Goal: Task Accomplishment & Management: Complete application form

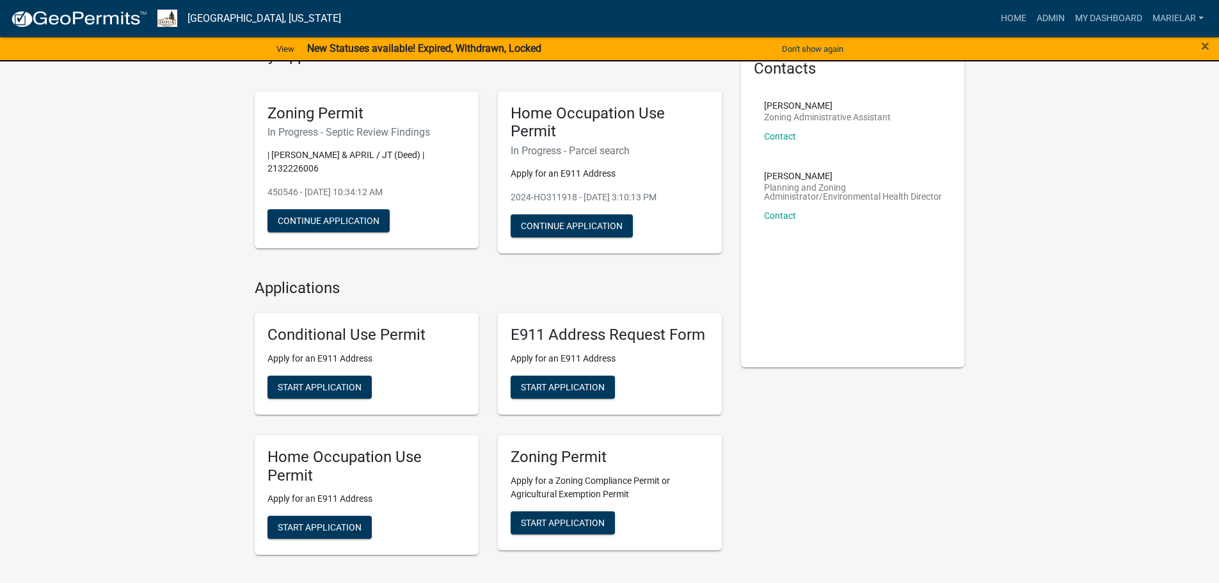
scroll to position [128, 0]
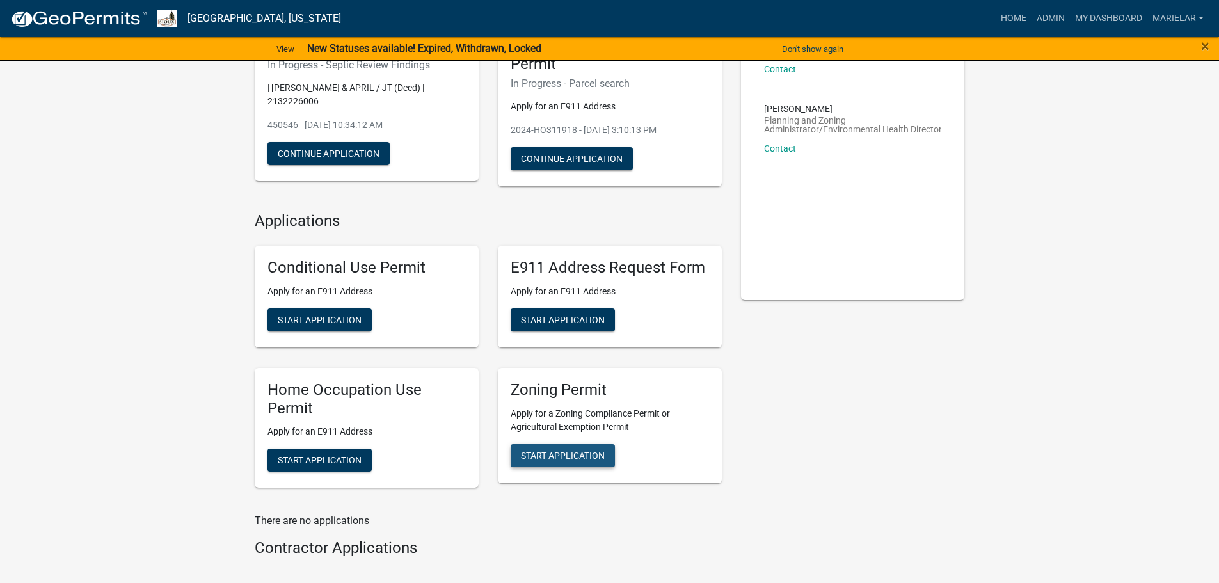
click at [554, 457] on span "Start Application" at bounding box center [563, 455] width 84 height 10
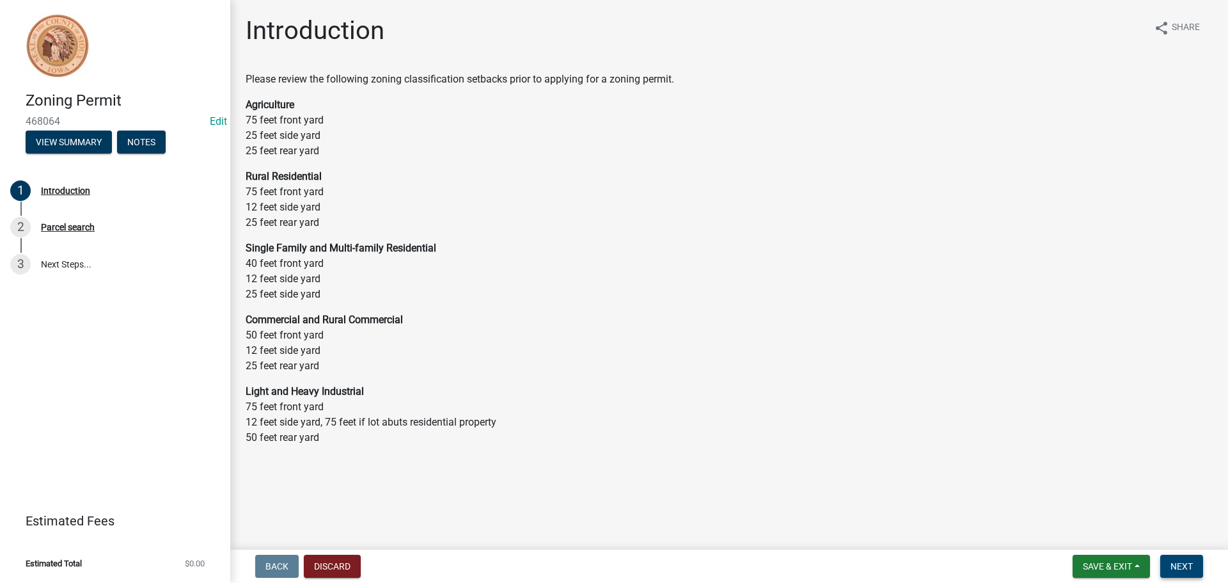
click at [1176, 569] on span "Next" at bounding box center [1182, 566] width 22 height 10
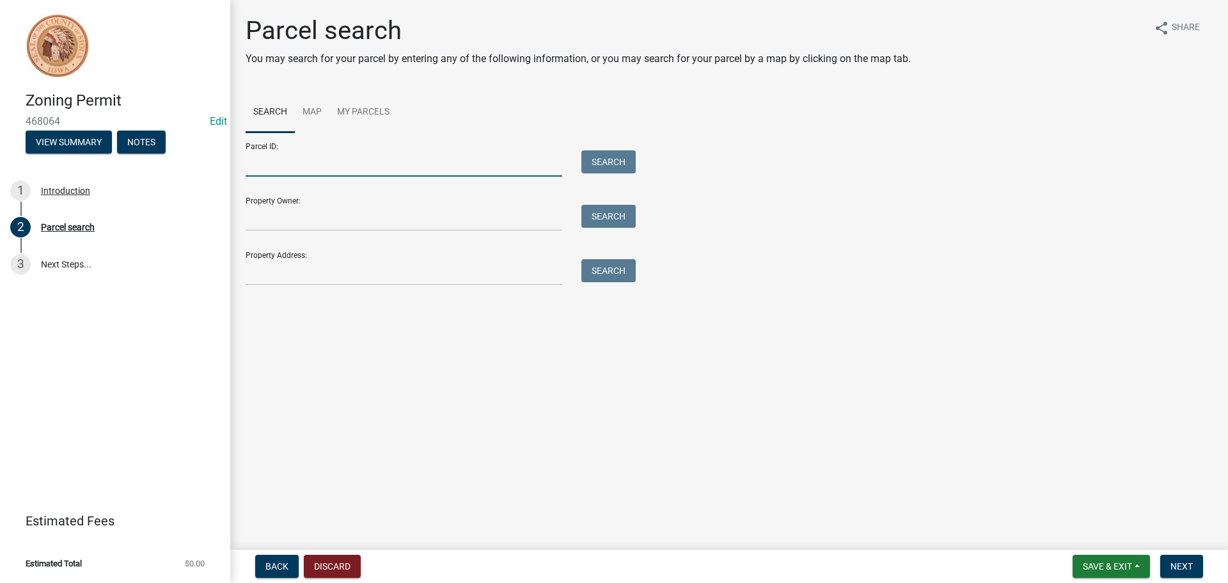
click at [280, 160] on input "Parcel ID:" at bounding box center [404, 163] width 317 height 26
paste input "2309201003"
type input "2309201003"
click at [617, 163] on button "Search" at bounding box center [609, 161] width 54 height 23
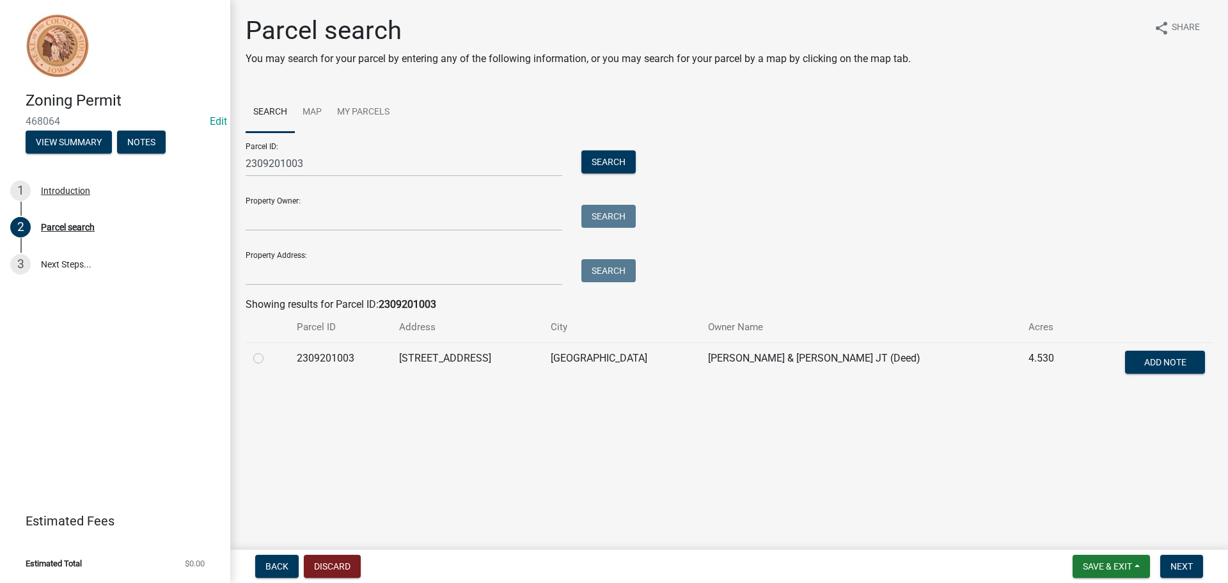
click at [269, 351] on label at bounding box center [269, 351] width 0 height 0
click at [269, 359] on input "radio" at bounding box center [273, 355] width 8 height 8
radio input "true"
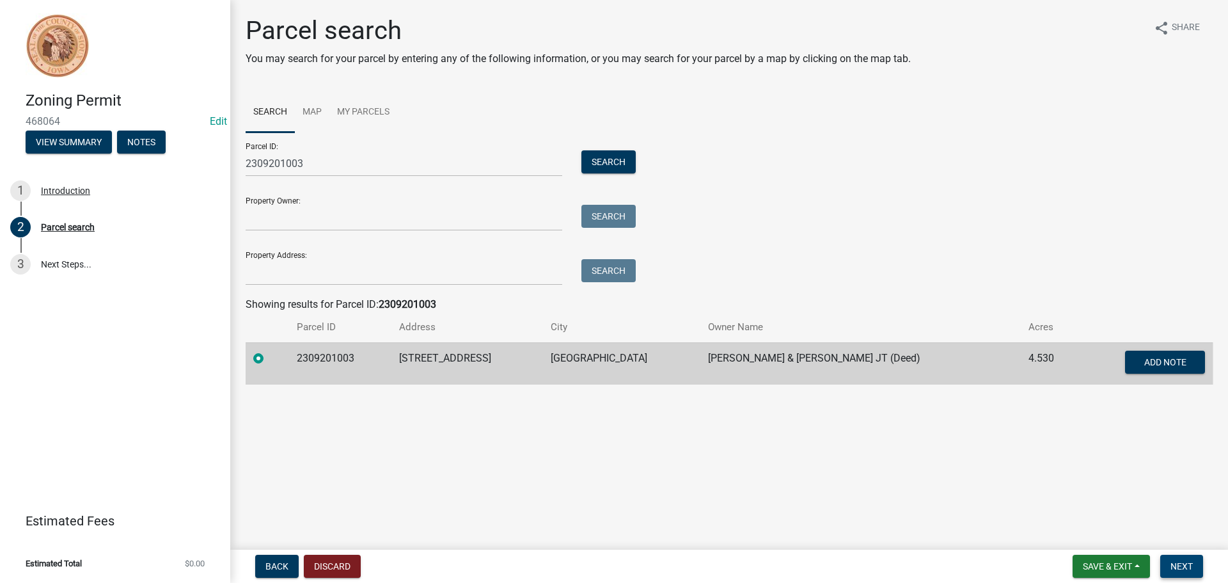
click at [1178, 566] on span "Next" at bounding box center [1182, 566] width 22 height 10
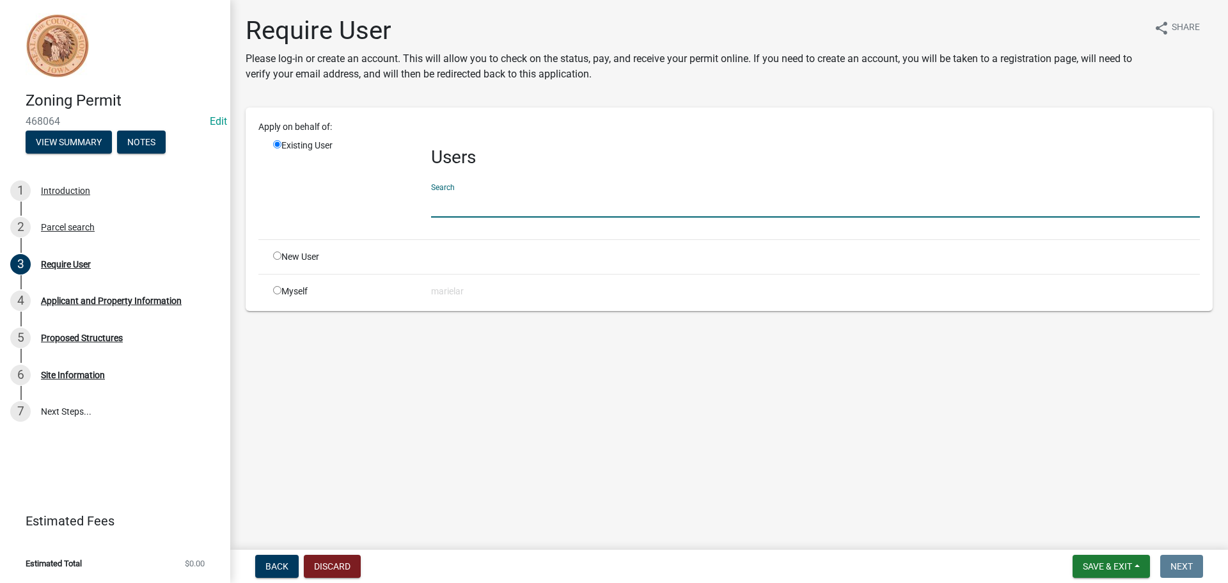
click at [490, 202] on input "text" at bounding box center [815, 204] width 769 height 26
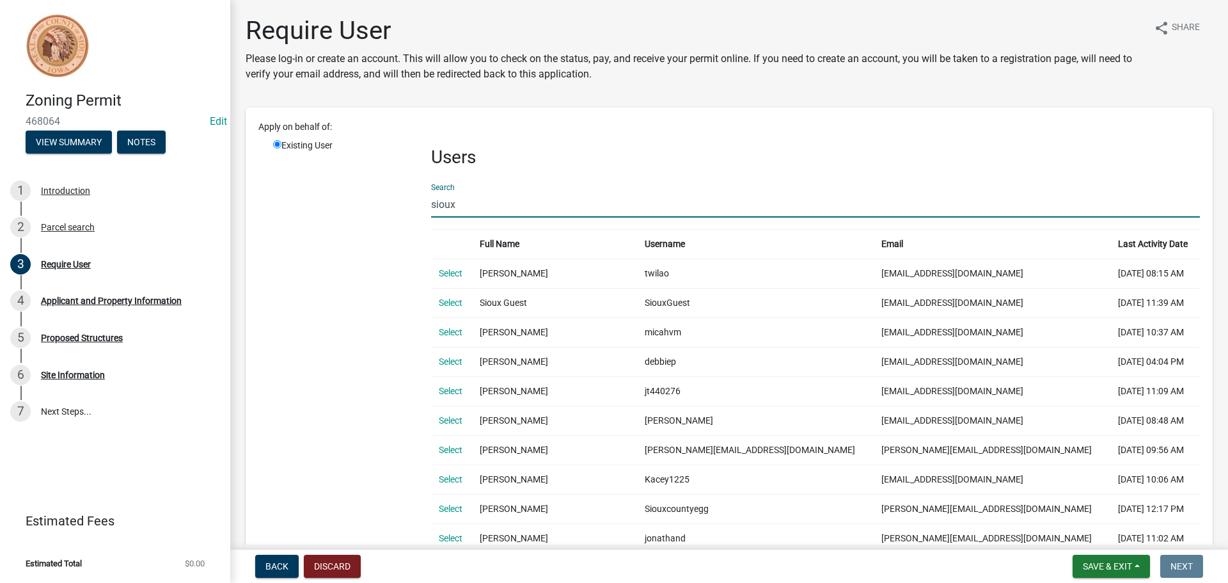
type input "siouxguest"
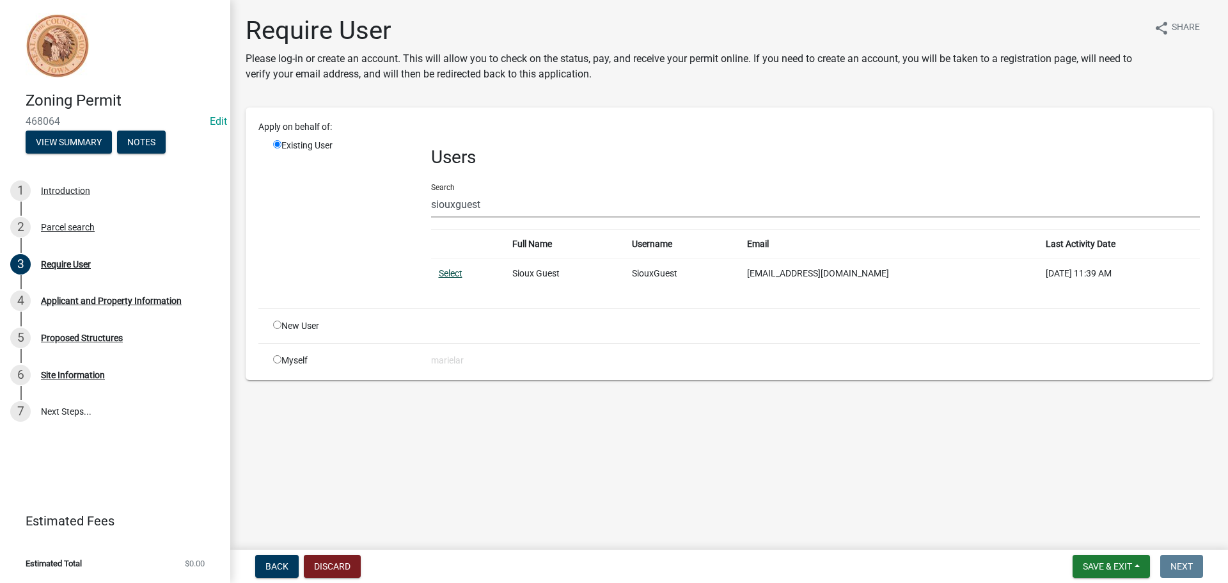
click at [448, 272] on link "Select" at bounding box center [451, 273] width 24 height 10
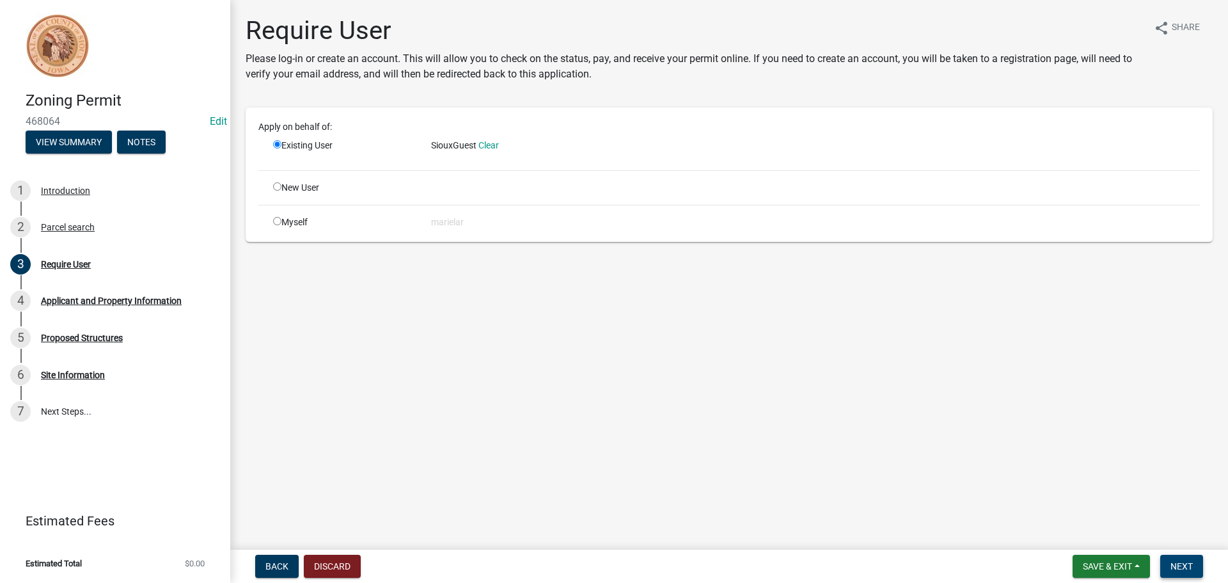
click at [1195, 568] on button "Next" at bounding box center [1181, 566] width 43 height 23
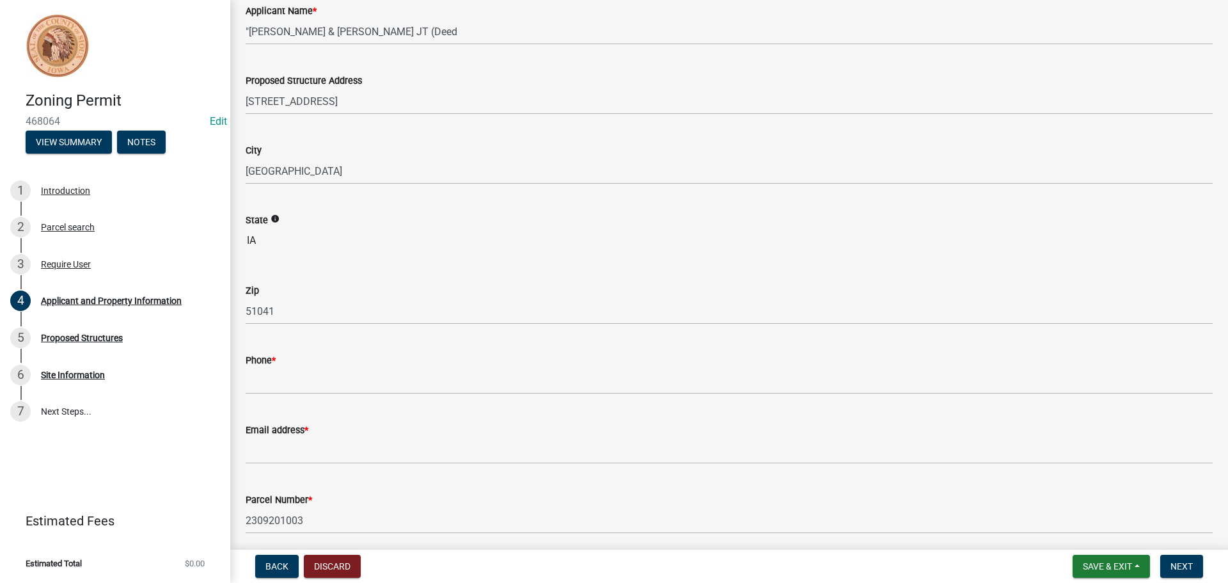
scroll to position [128, 0]
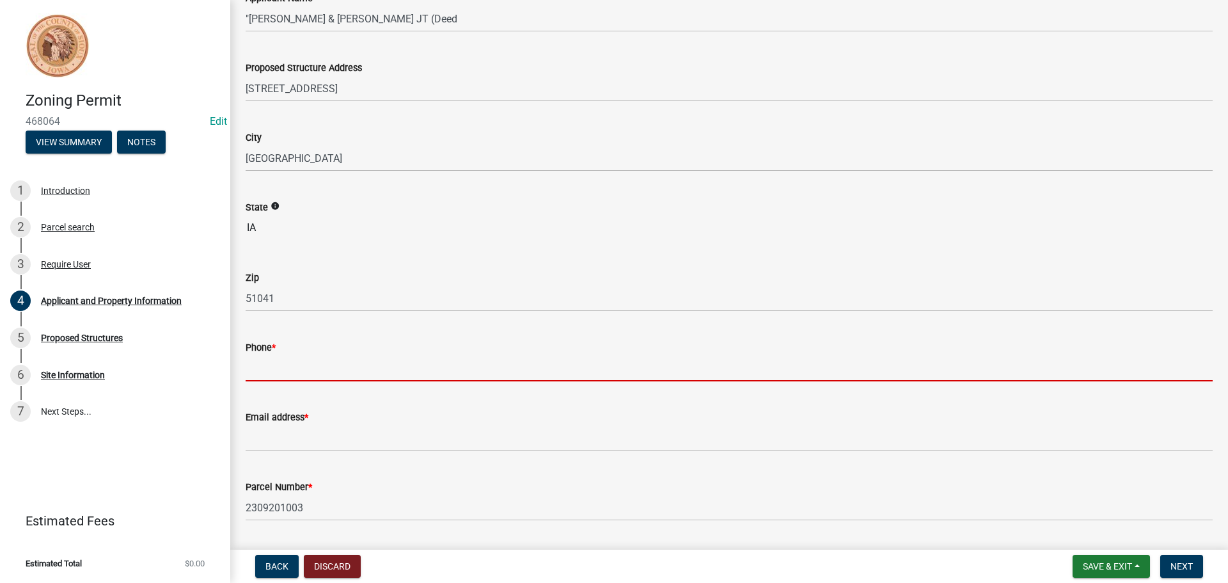
click at [328, 371] on input "Phone *" at bounding box center [729, 368] width 967 height 26
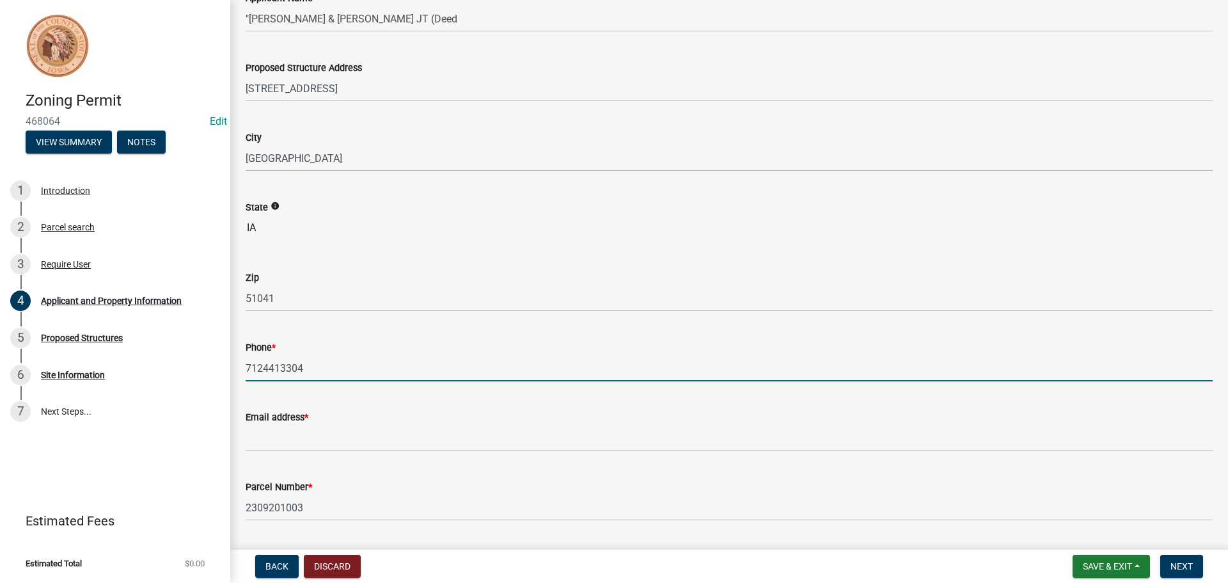
type input "7124413304"
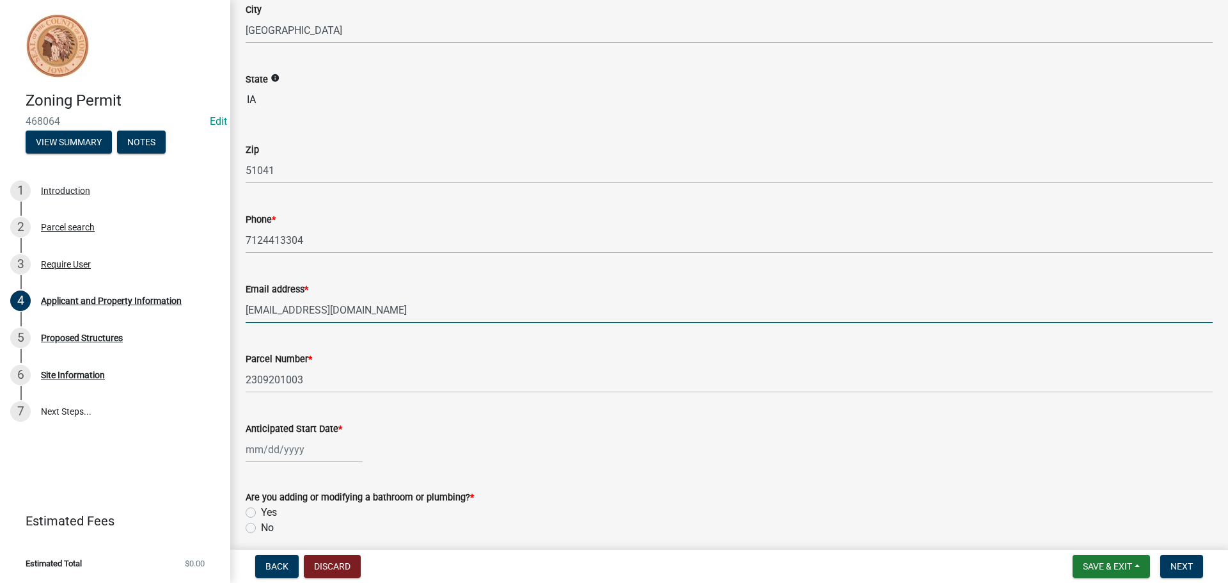
scroll to position [448, 0]
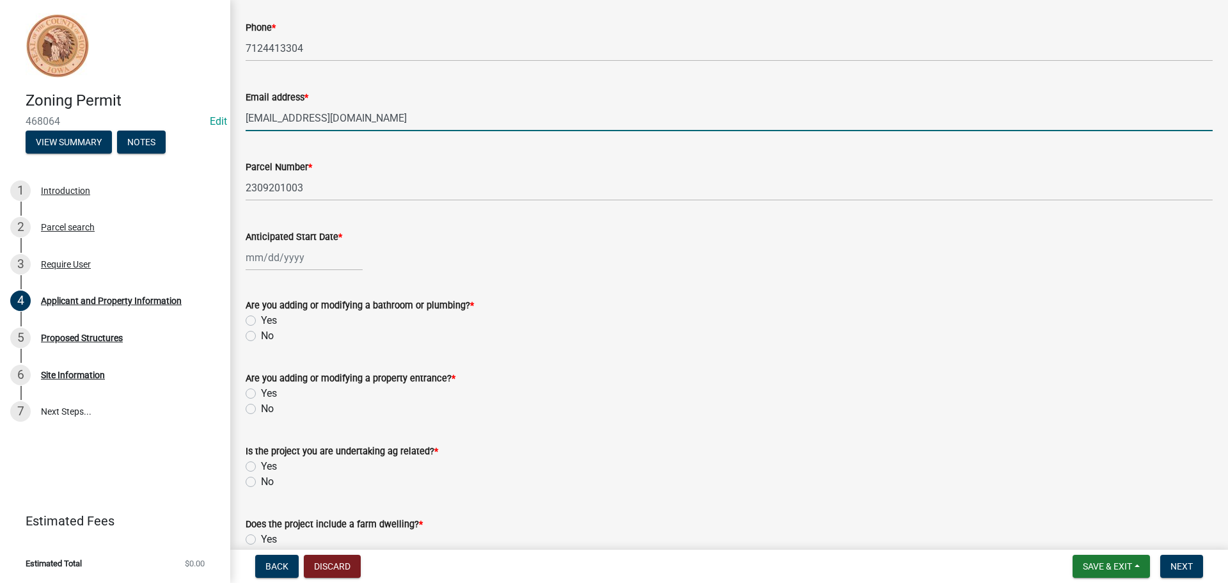
type input "[EMAIL_ADDRESS][DOMAIN_NAME]"
click at [313, 257] on div at bounding box center [304, 257] width 117 height 26
select select "8"
select select "2025"
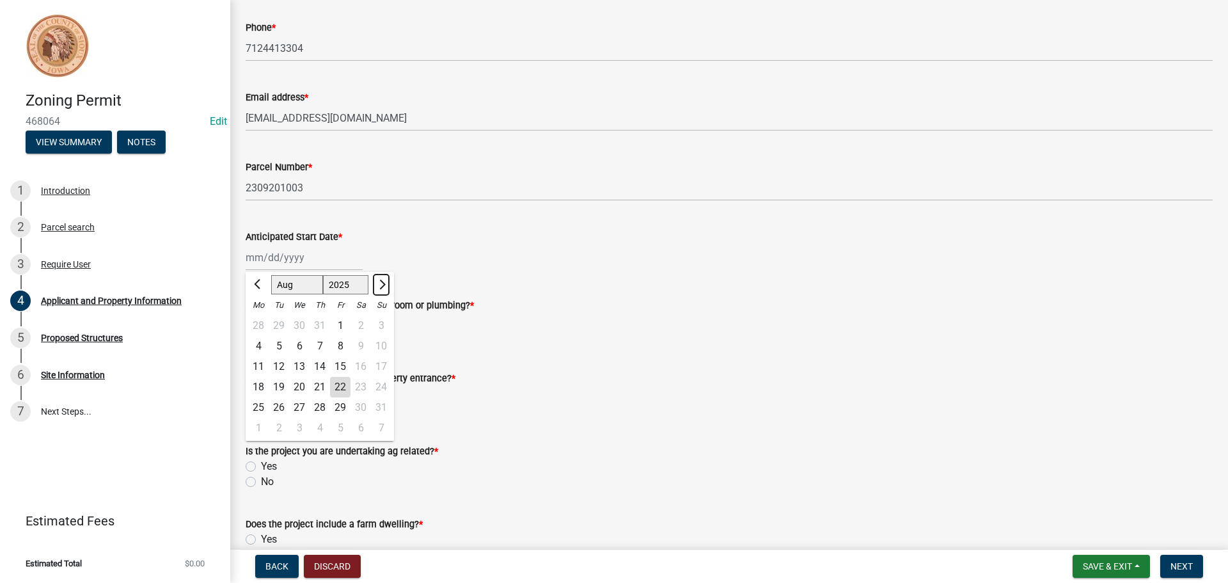
click at [381, 280] on span "Next month" at bounding box center [381, 285] width 10 height 10
select select "9"
click at [260, 387] on div "22" at bounding box center [258, 387] width 20 height 20
type input "[DATE]"
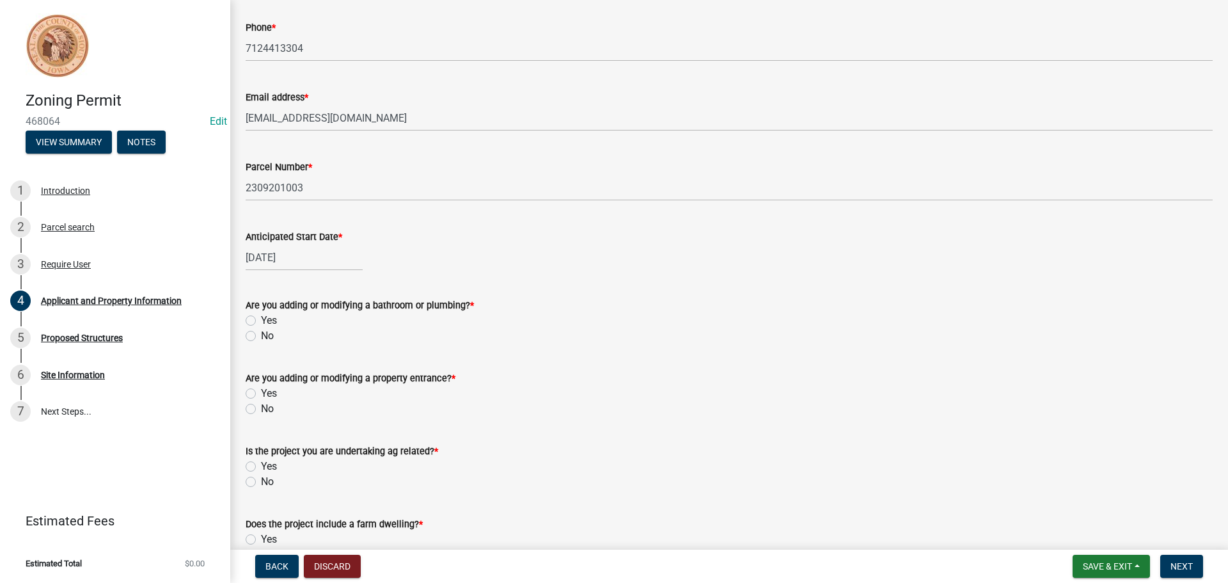
click at [261, 321] on label "Yes" at bounding box center [269, 320] width 16 height 15
click at [261, 321] on input "Yes" at bounding box center [265, 317] width 8 height 8
radio input "true"
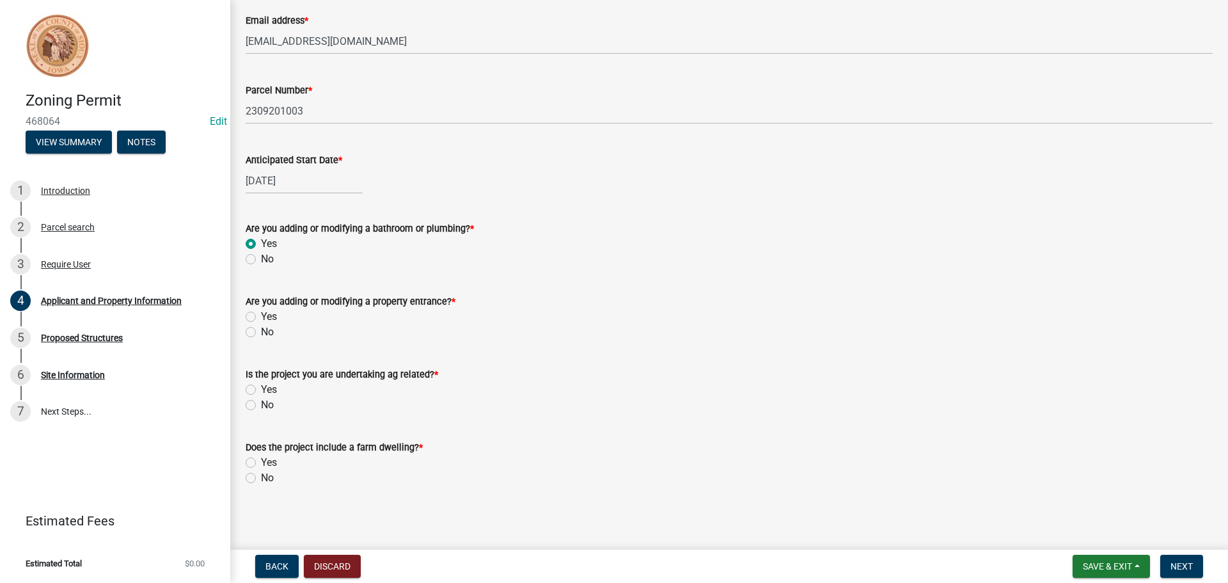
scroll to position [527, 0]
click at [261, 328] on label "No" at bounding box center [267, 329] width 13 height 15
click at [261, 328] on input "No" at bounding box center [265, 326] width 8 height 8
radio input "true"
click at [261, 401] on label "No" at bounding box center [267, 402] width 13 height 15
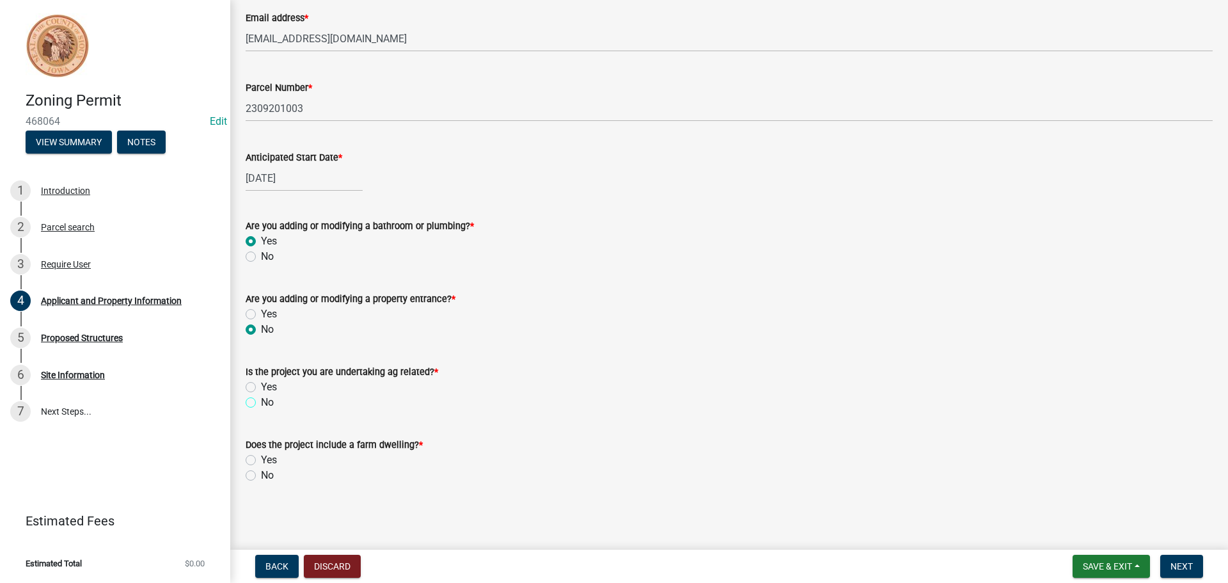
click at [261, 401] on input "No" at bounding box center [265, 399] width 8 height 8
radio input "true"
click at [261, 475] on label "No" at bounding box center [267, 475] width 13 height 15
click at [261, 475] on input "No" at bounding box center [265, 472] width 8 height 8
radio input "true"
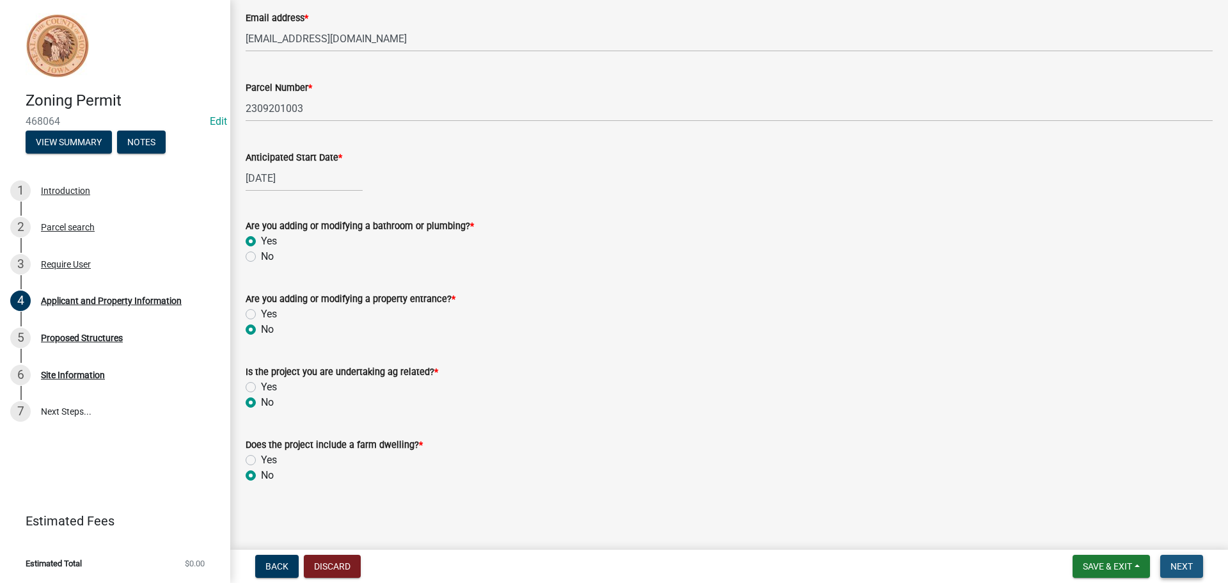
click at [1189, 562] on span "Next" at bounding box center [1182, 566] width 22 height 10
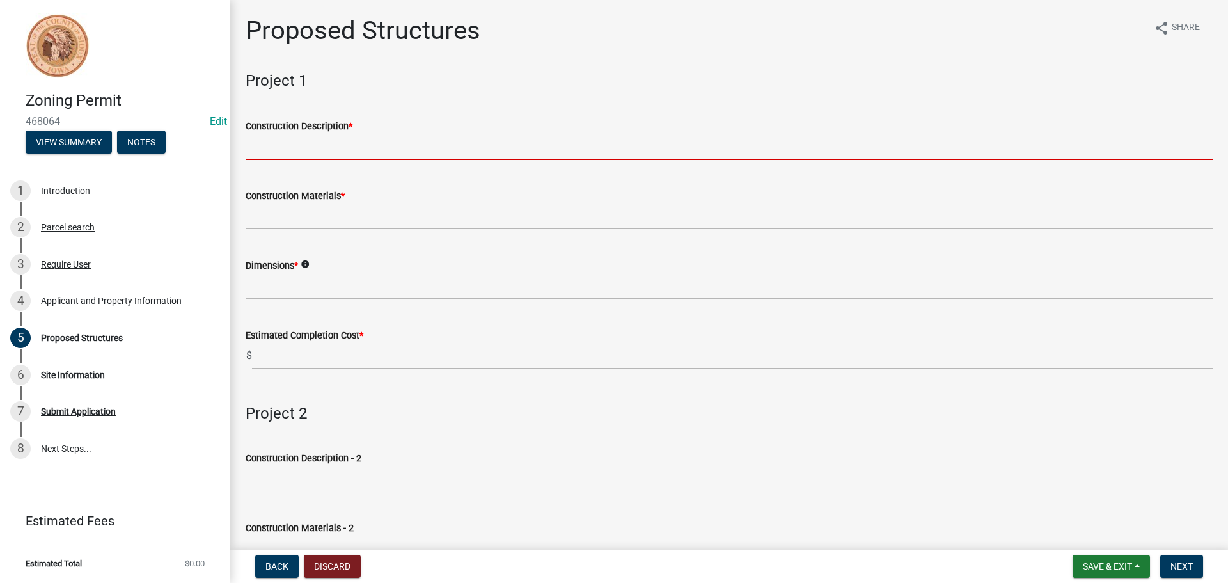
click at [335, 149] on input "Construction Description *" at bounding box center [729, 147] width 967 height 26
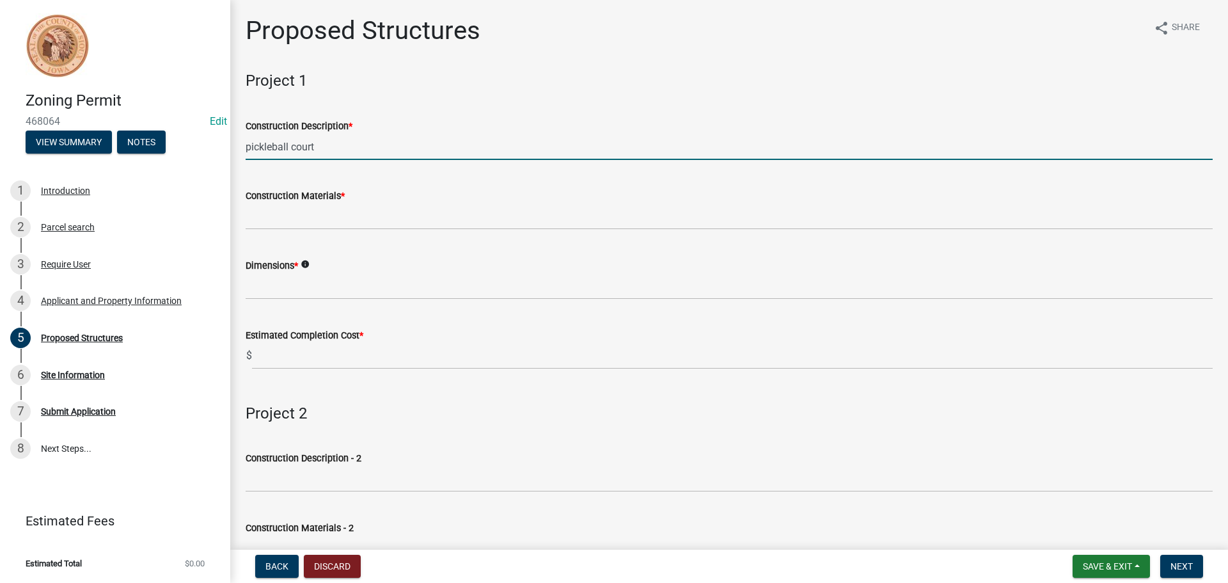
type input "pickleball court"
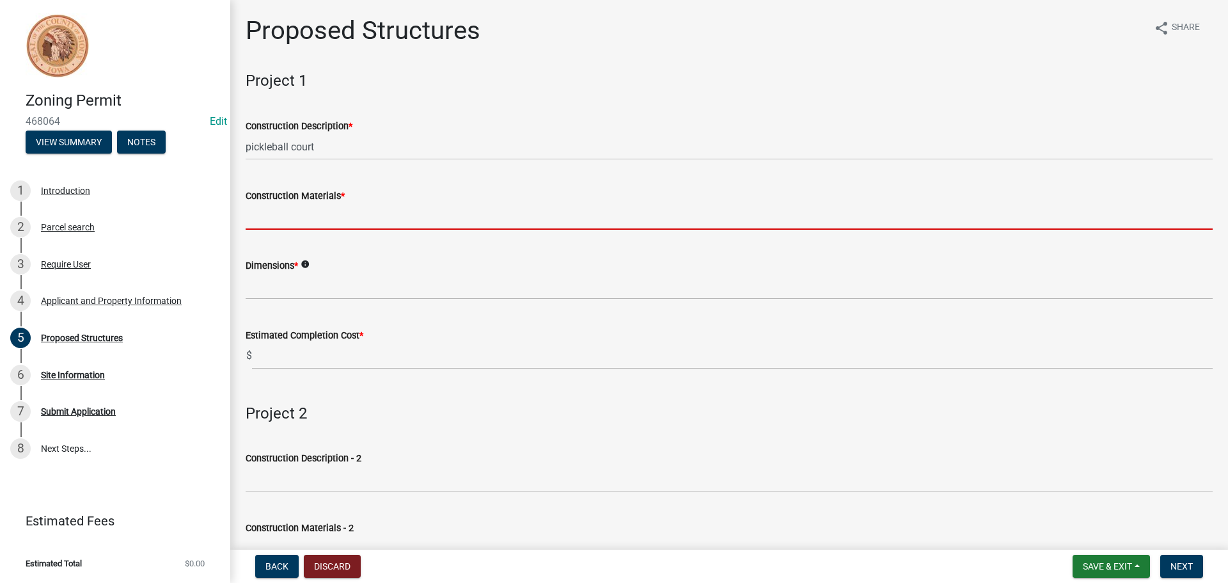
click at [315, 219] on input "Construction Materials *" at bounding box center [729, 216] width 967 height 26
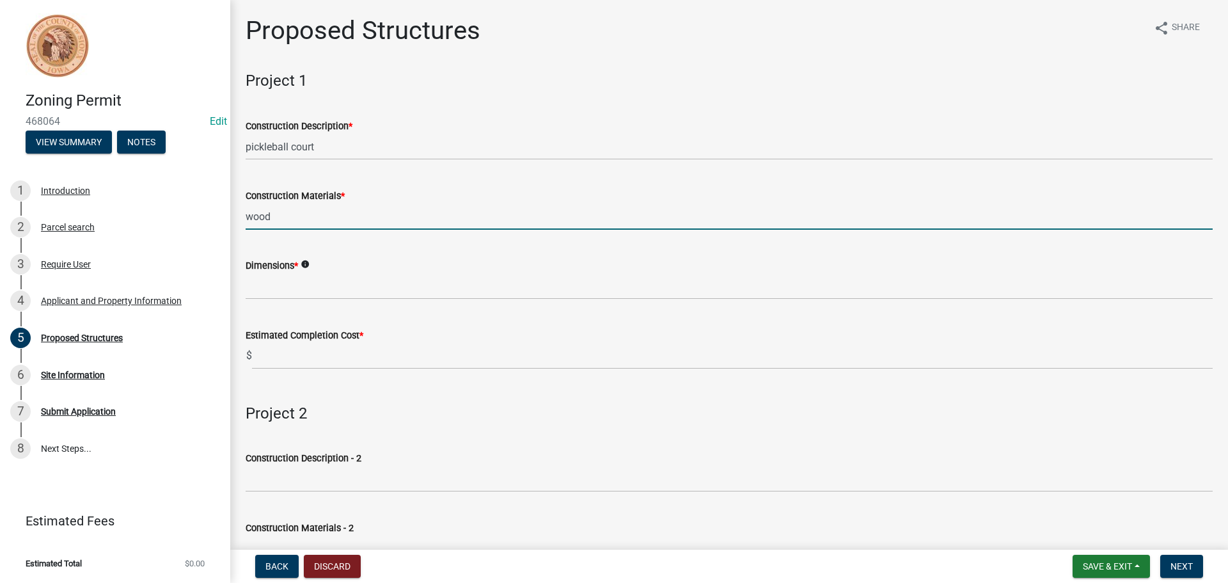
type input "wood"
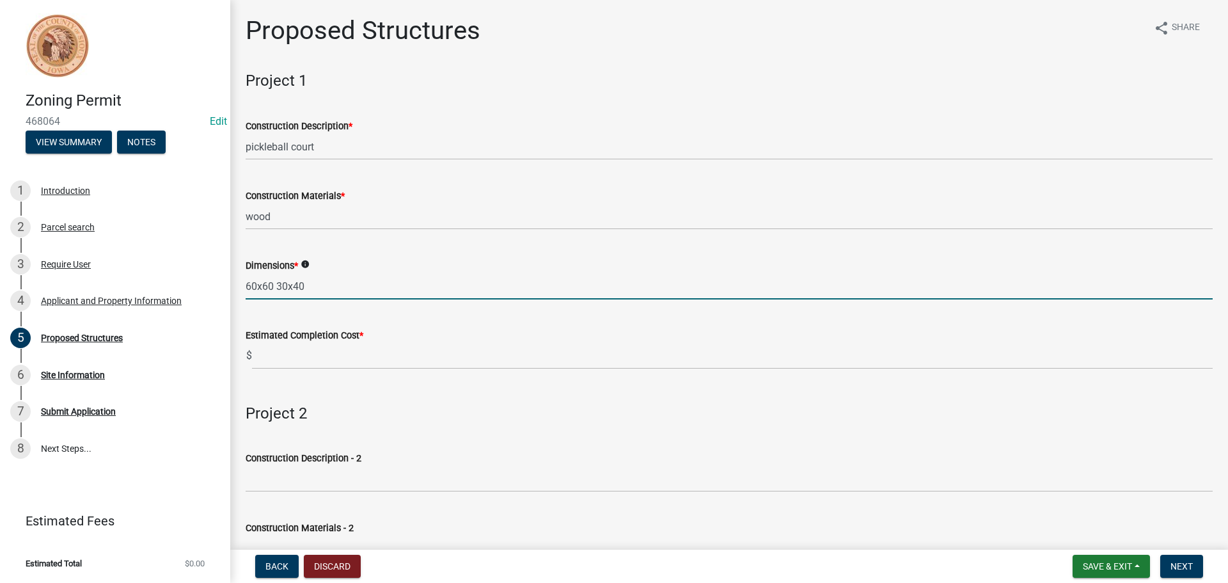
type input "60x60 30x40"
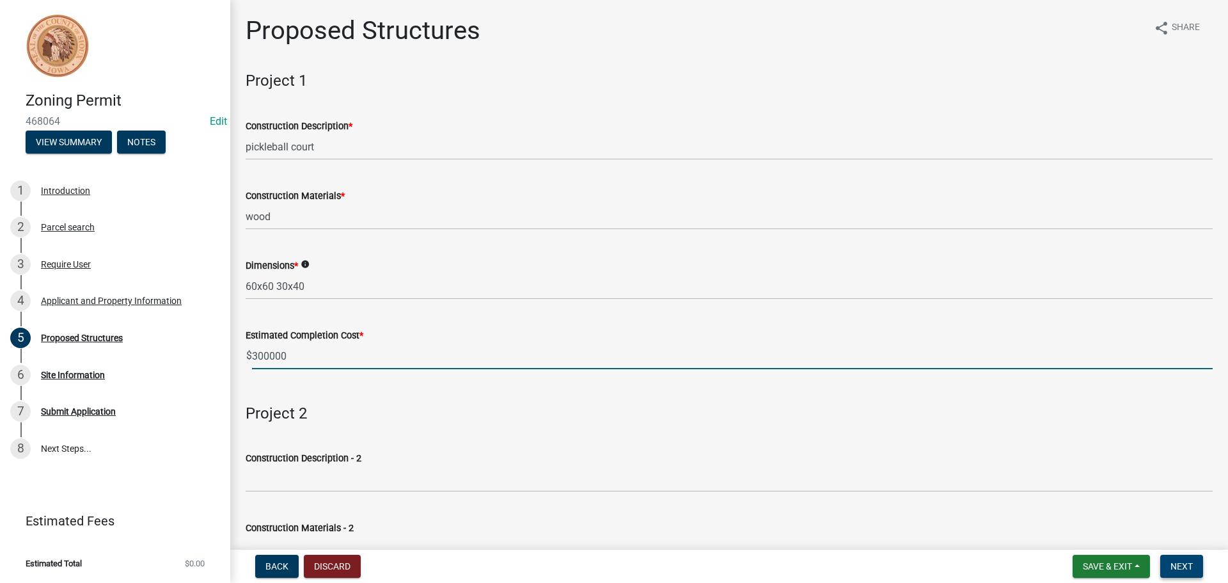
type input "300000"
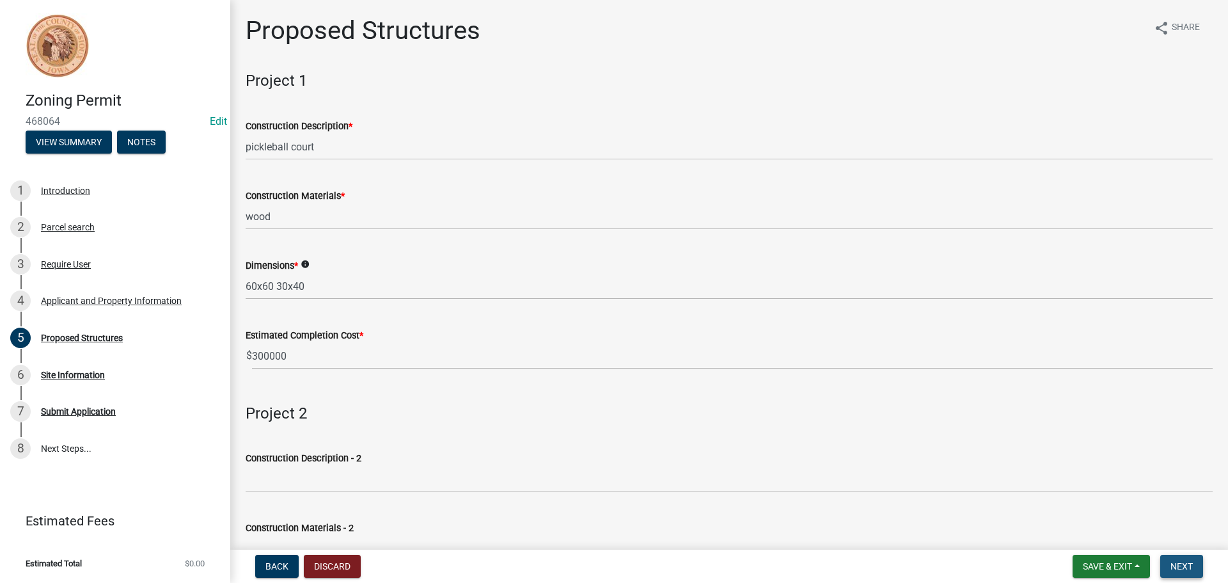
click at [1181, 567] on span "Next" at bounding box center [1182, 566] width 22 height 10
click at [1184, 574] on button "Next" at bounding box center [1181, 566] width 43 height 23
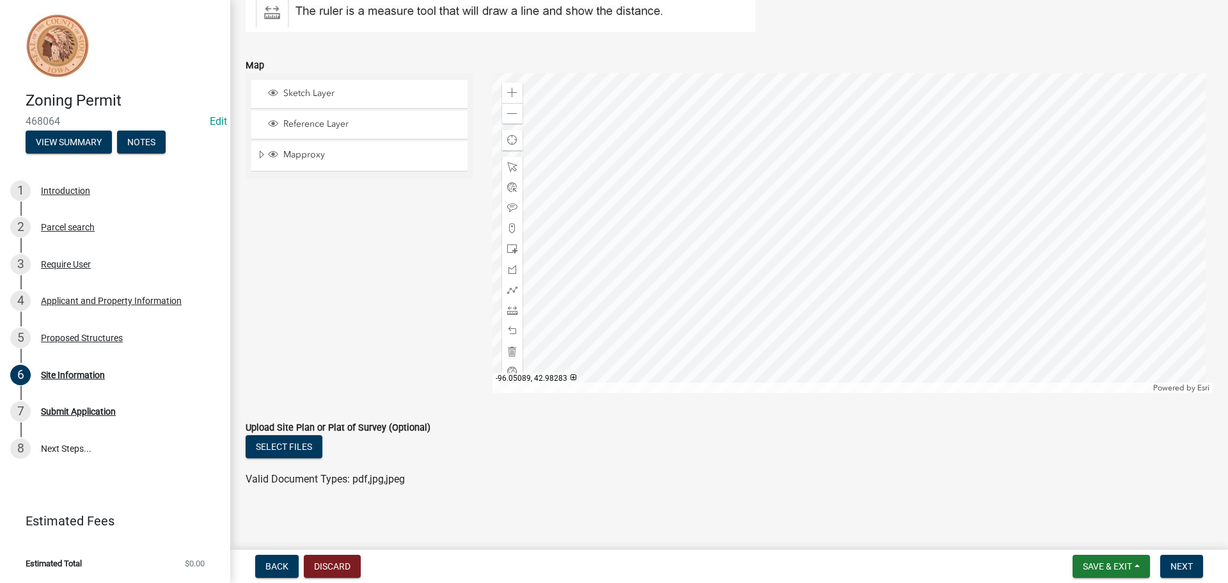
scroll to position [244, 0]
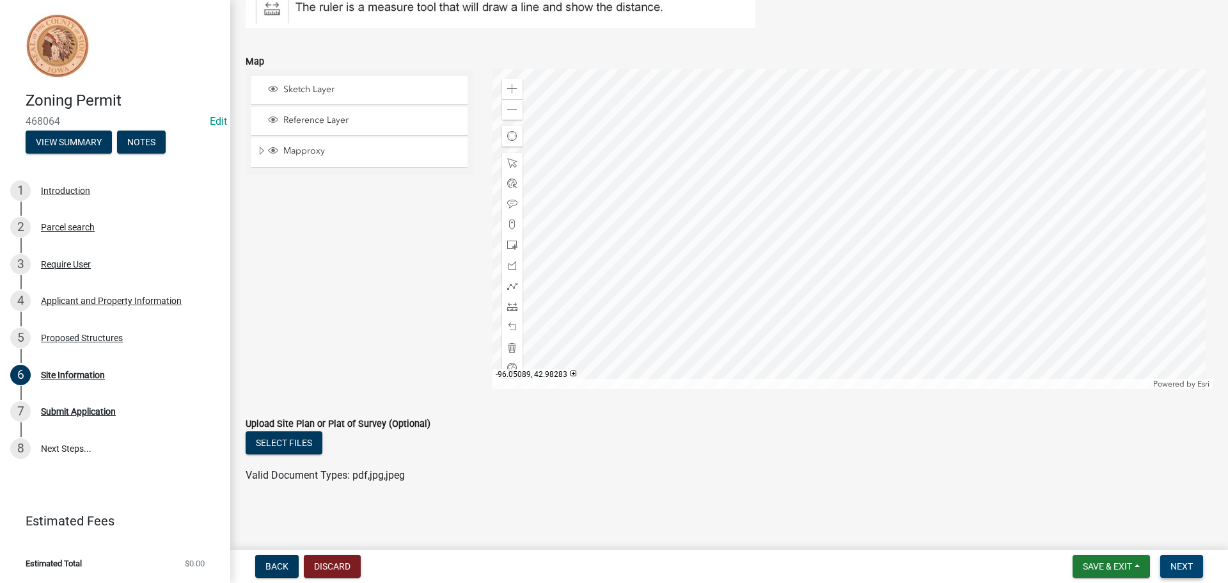
click at [1187, 565] on span "Next" at bounding box center [1182, 566] width 22 height 10
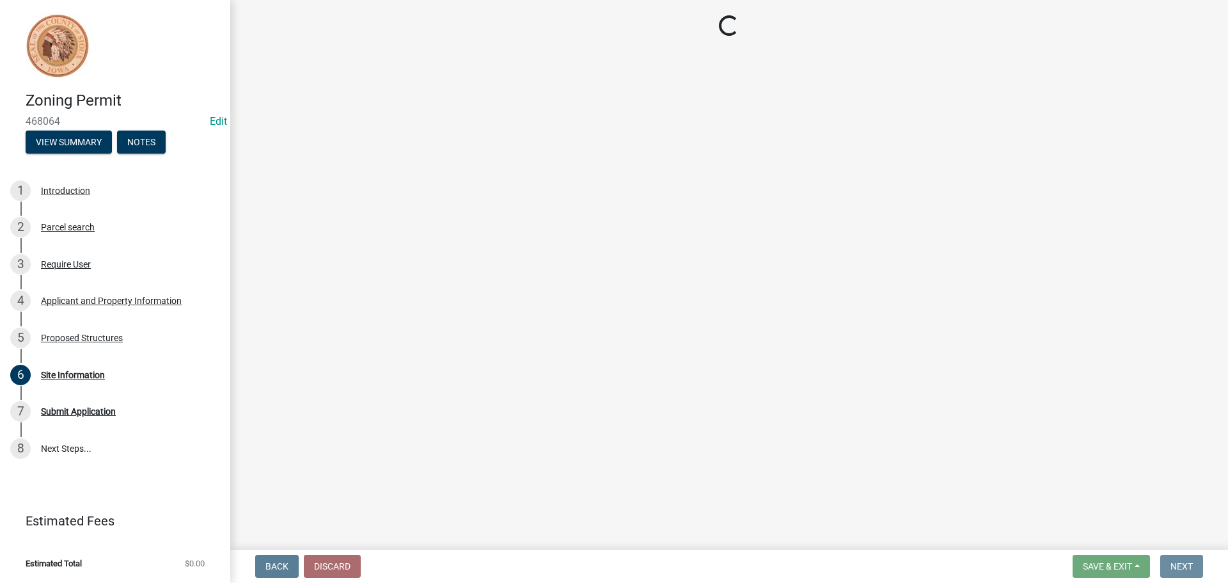
scroll to position [0, 0]
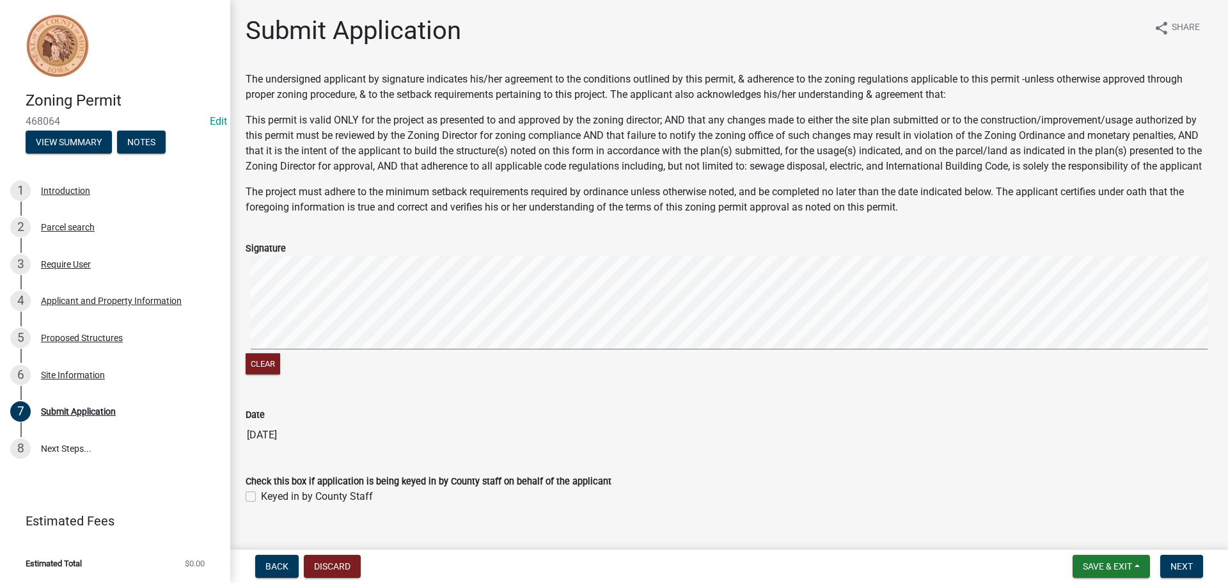
click at [115, 471] on ul "1 Introduction 2 Parcel search 3 Require User 4 Applicant and Property Informat…" at bounding box center [115, 319] width 230 height 305
click at [1183, 565] on span "Next" at bounding box center [1182, 566] width 22 height 10
